Goal: Information Seeking & Learning: Learn about a topic

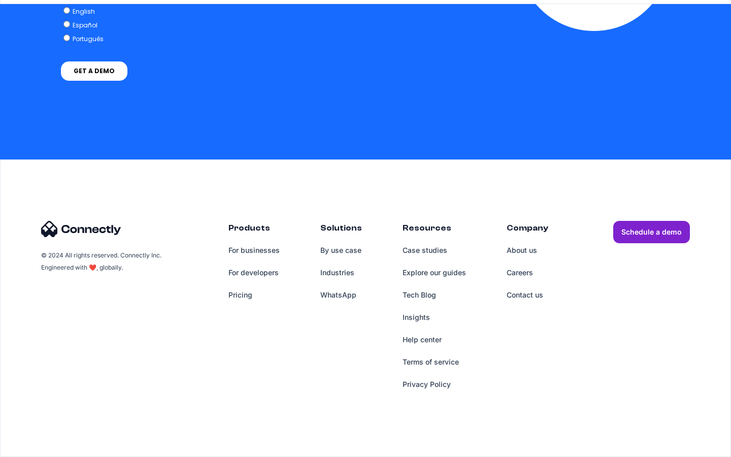
scroll to position [4186, 0]
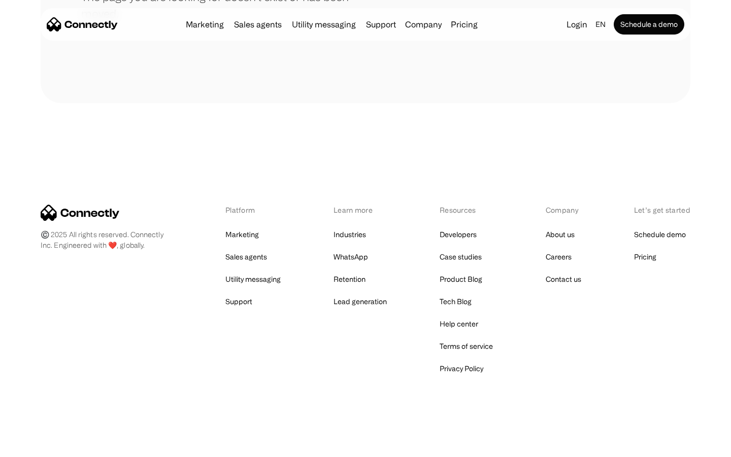
scroll to position [185, 0]
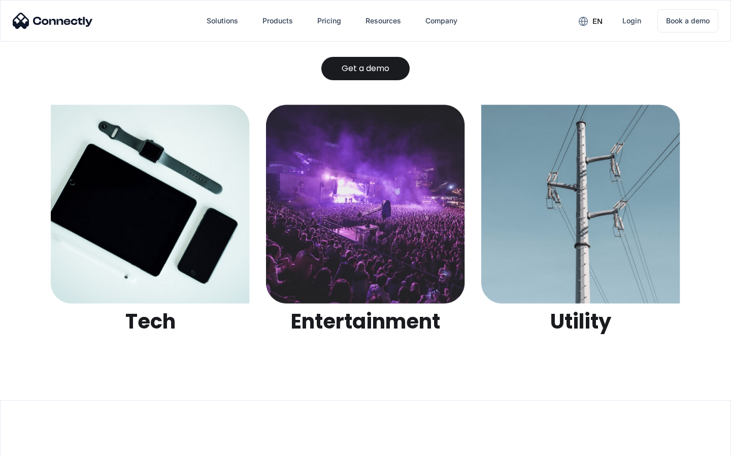
scroll to position [3204, 0]
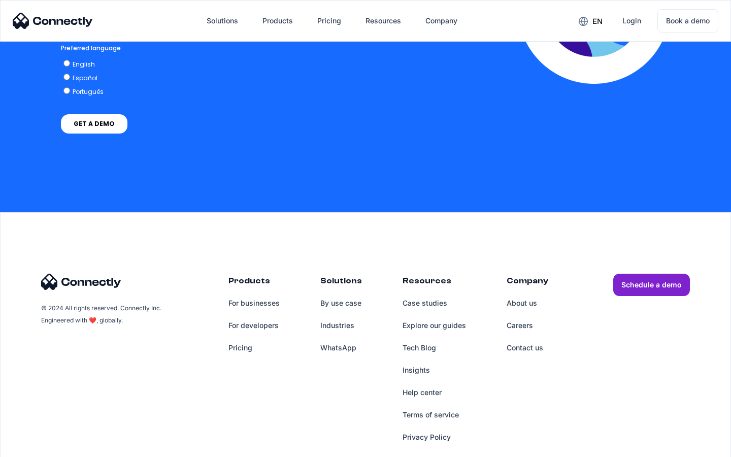
scroll to position [2240, 0]
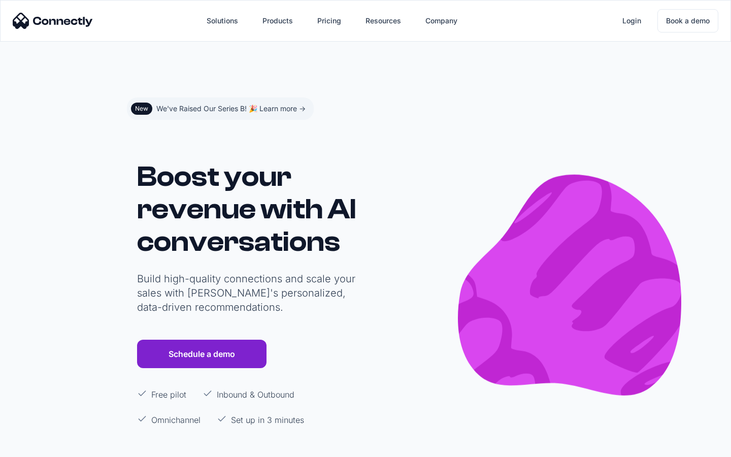
scroll to position [5970, 0]
